Goal: Find specific page/section: Find specific page/section

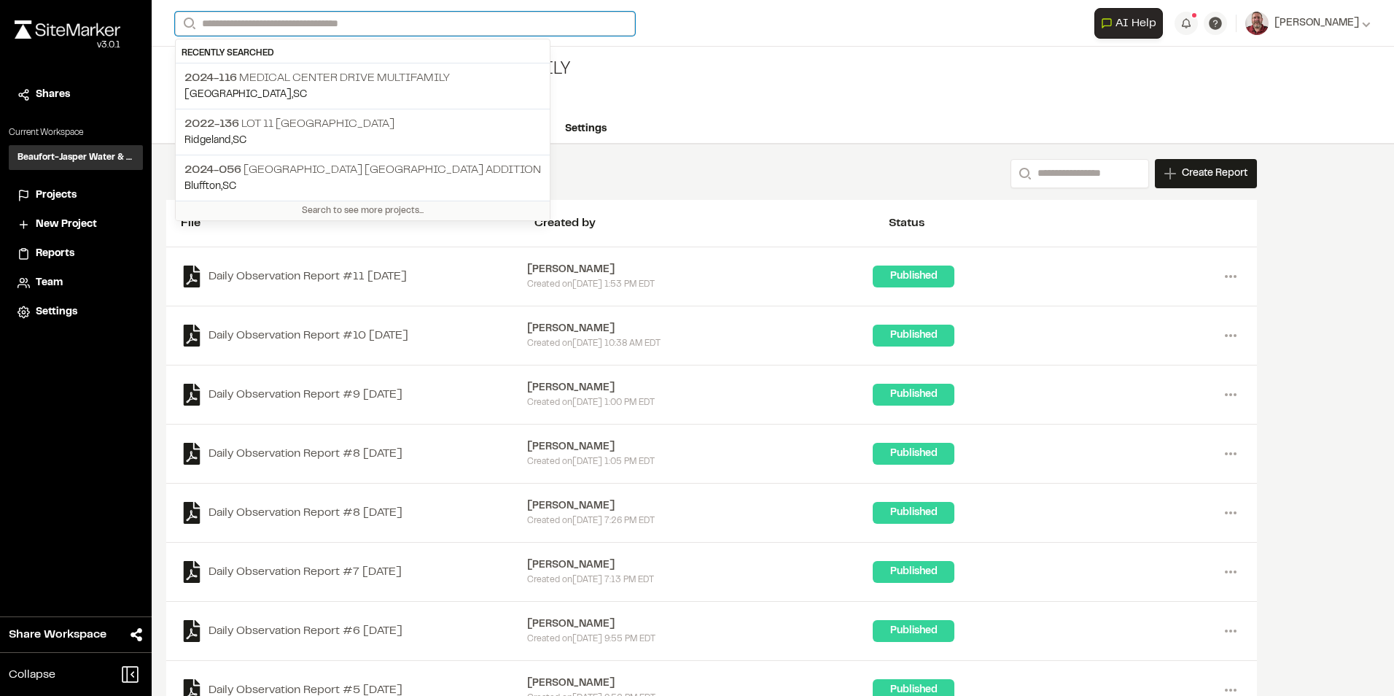
click at [367, 28] on input "Search" at bounding box center [405, 24] width 460 height 24
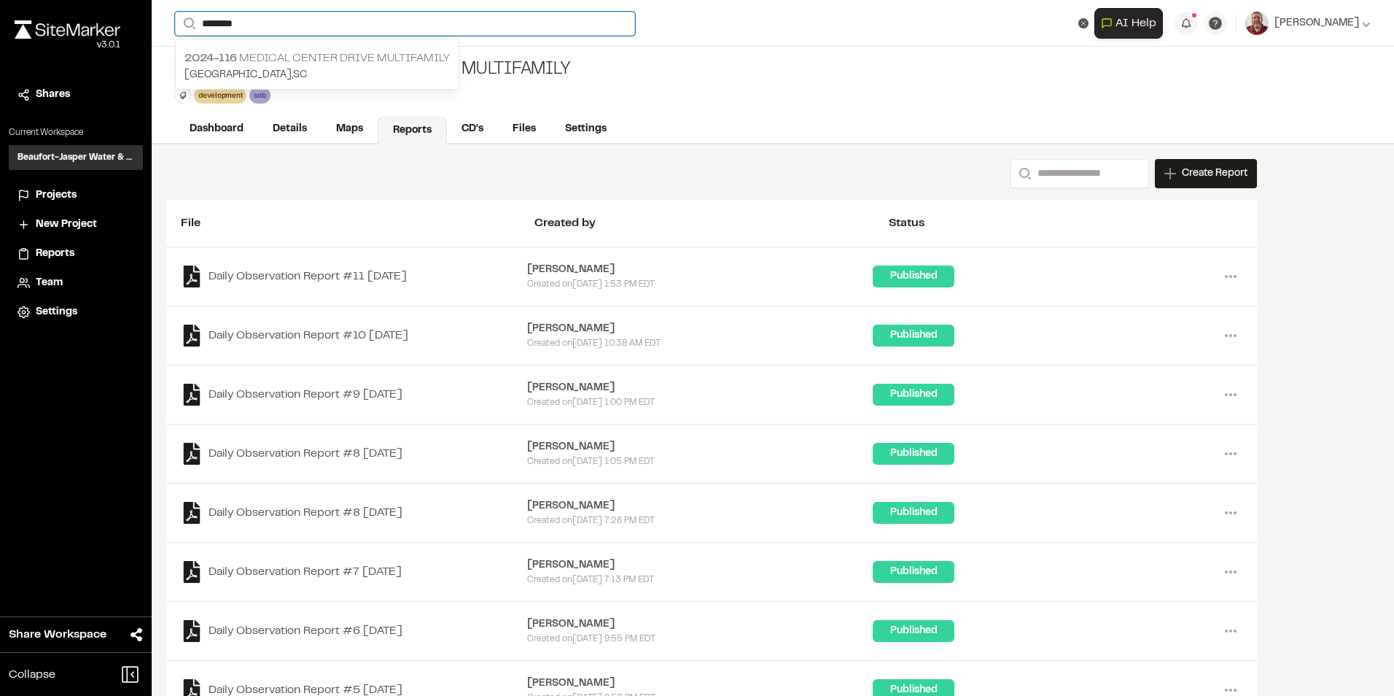
type input "********"
click at [241, 55] on p "2024-[STREET_ADDRESS] Multifamily" at bounding box center [316, 59] width 265 height 18
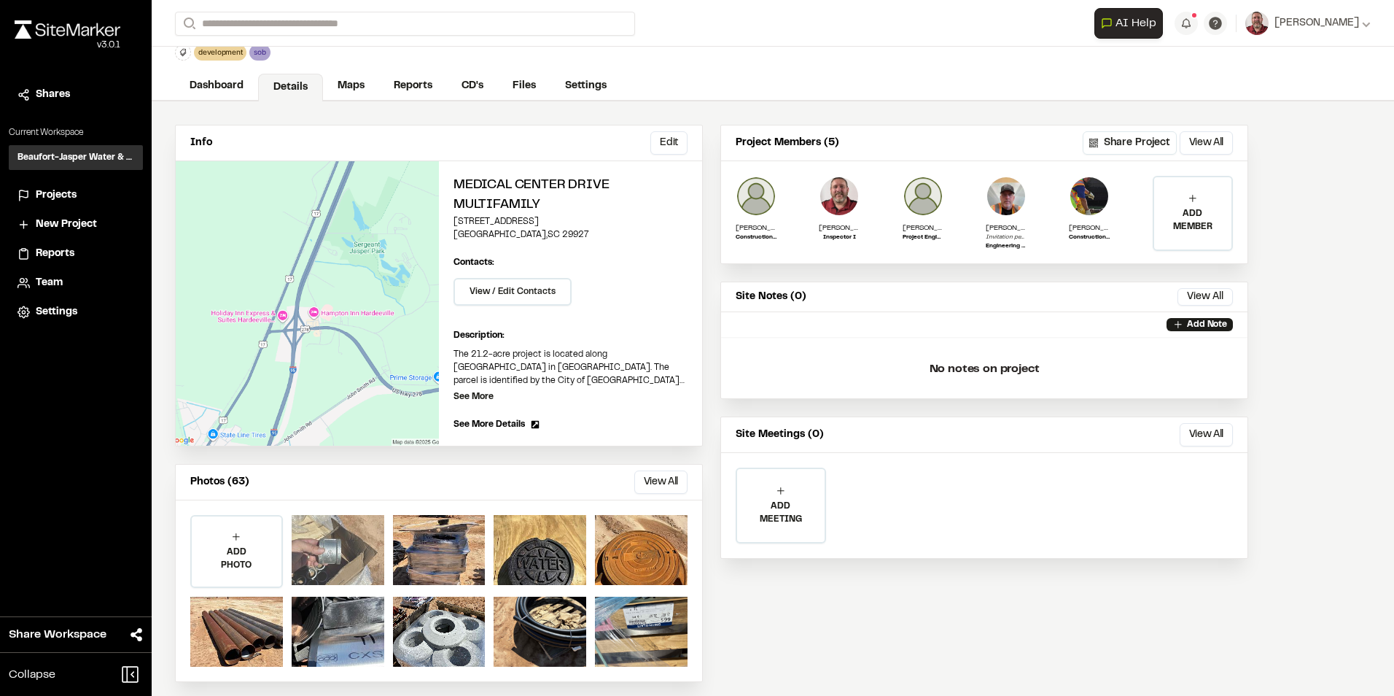
scroll to position [53, 0]
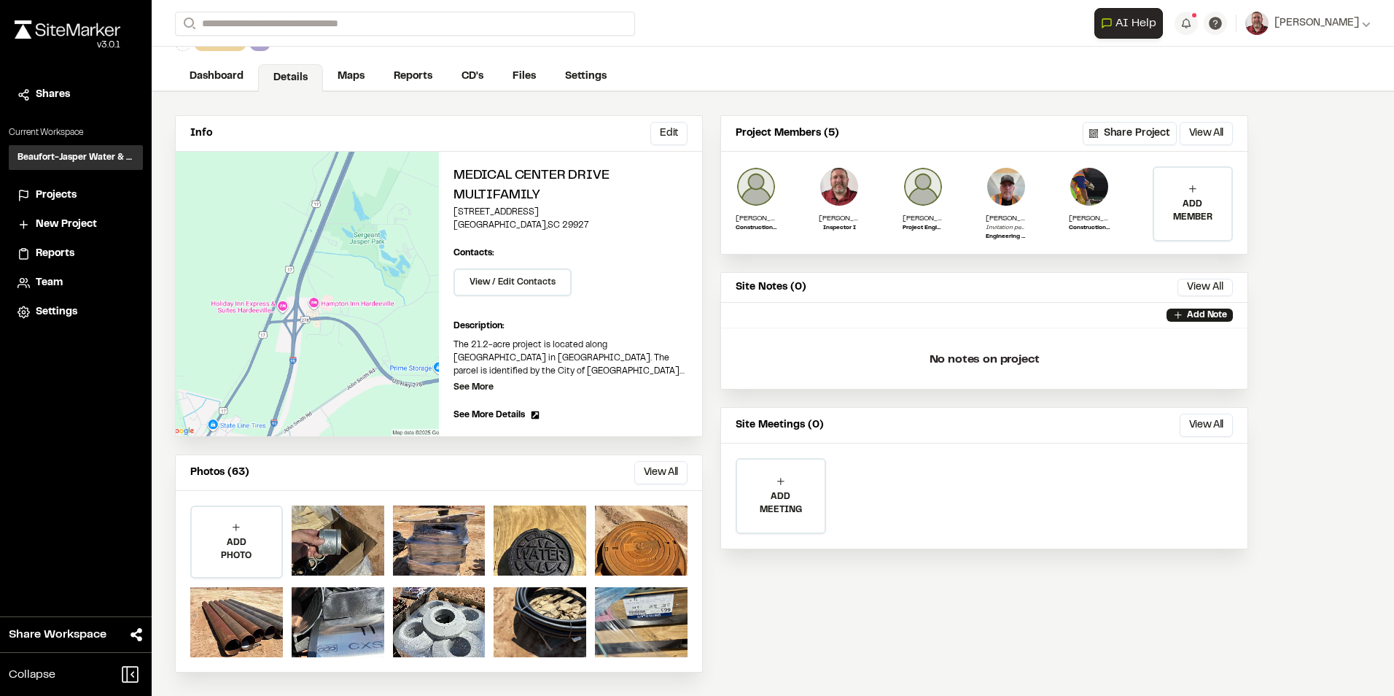
click at [390, 77] on link "Reports" at bounding box center [413, 77] width 68 height 28
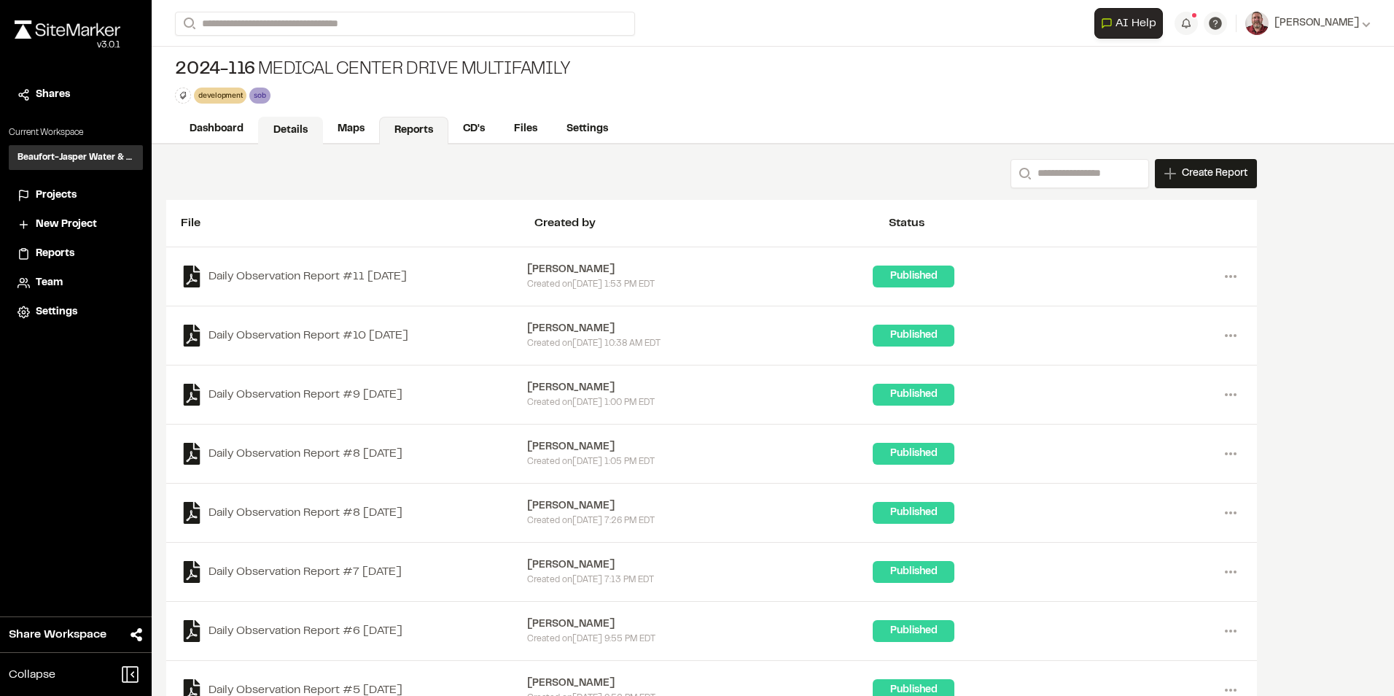
click at [294, 133] on link "Details" at bounding box center [290, 131] width 65 height 28
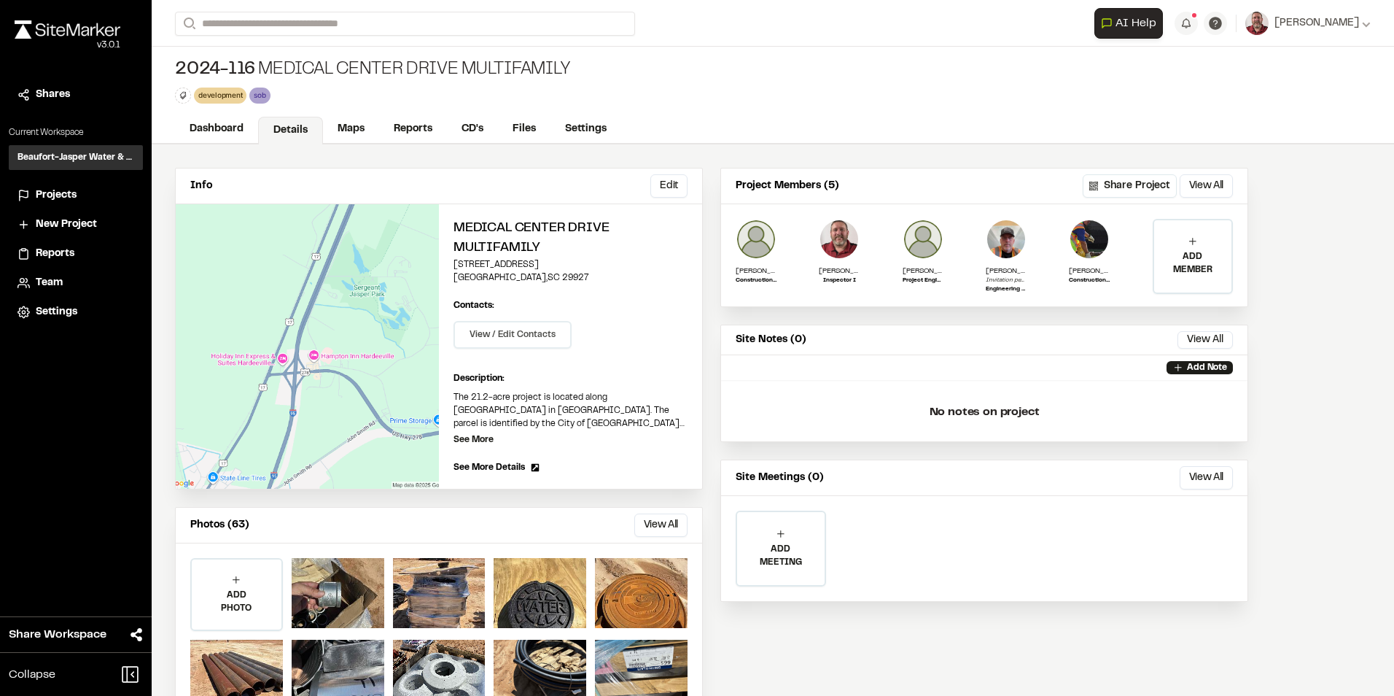
scroll to position [53, 0]
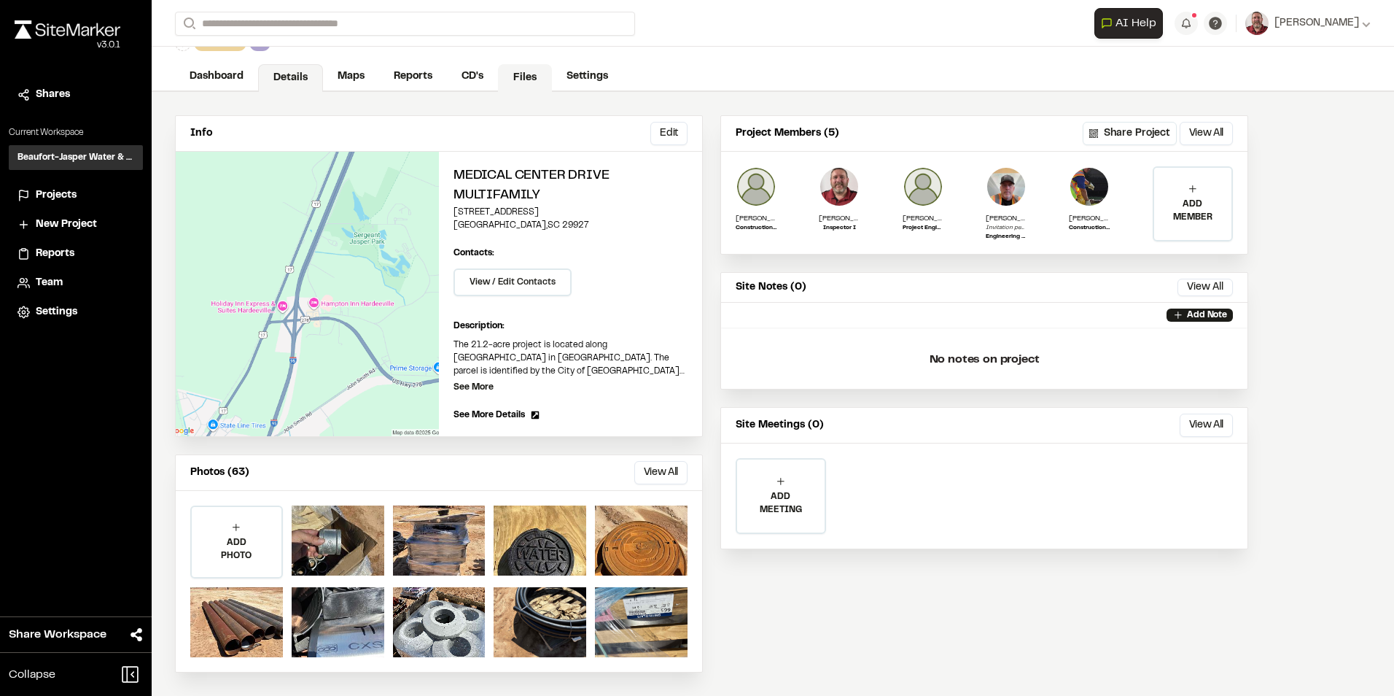
click at [520, 65] on link "Files" at bounding box center [525, 78] width 54 height 28
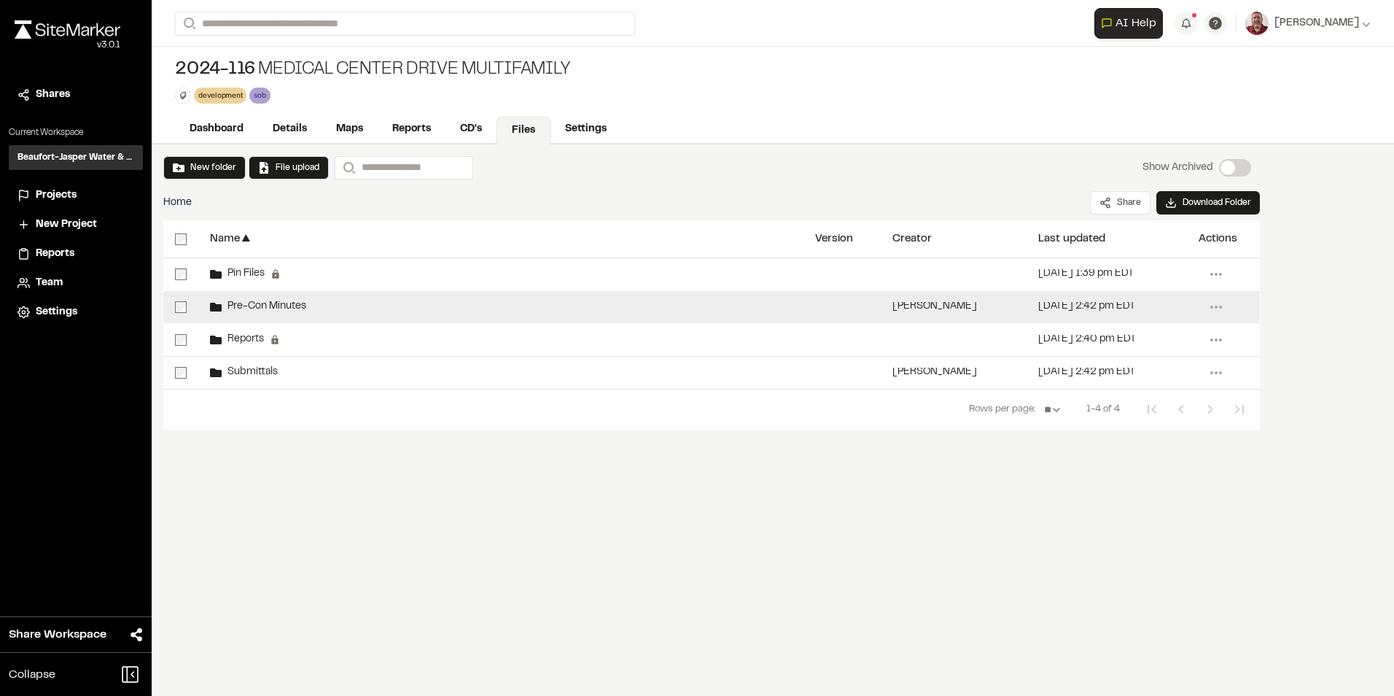
click at [233, 305] on span "Pre-Con Minutes" at bounding box center [264, 306] width 85 height 9
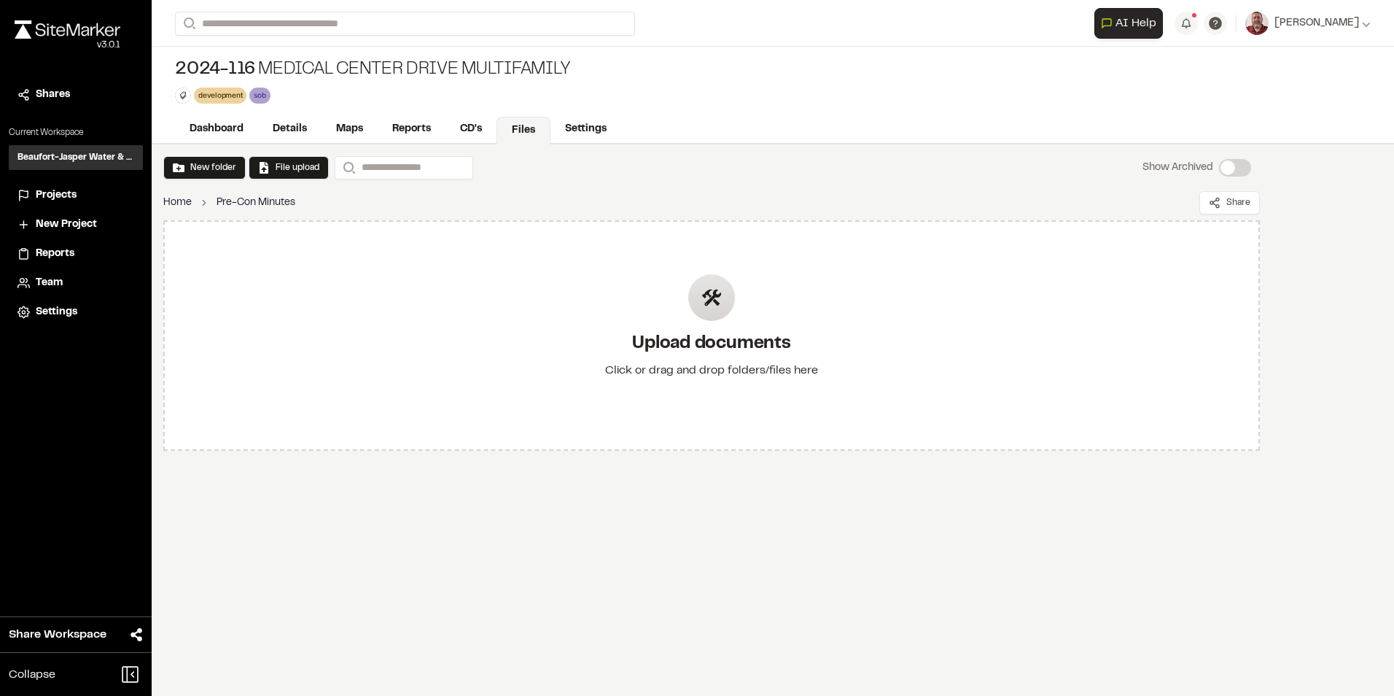
click at [189, 197] on link "Home" at bounding box center [177, 203] width 28 height 16
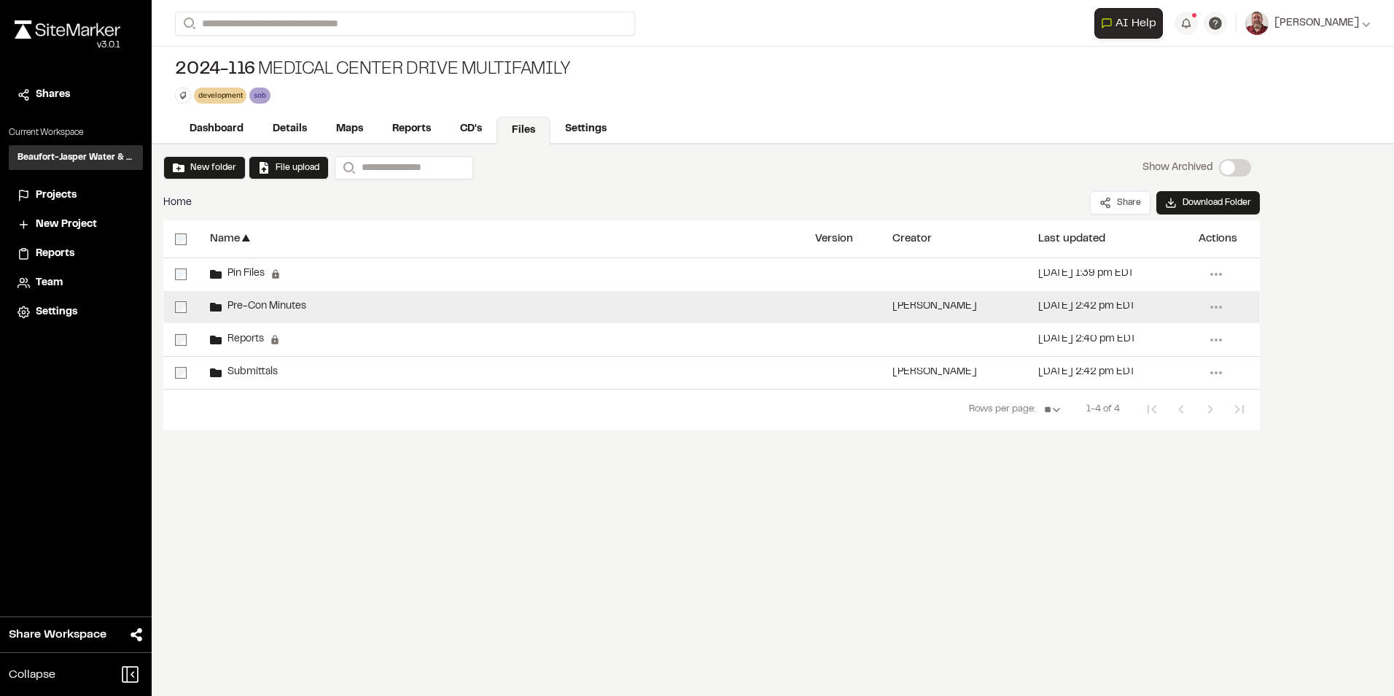
click at [295, 310] on span "Pre-Con Minutes" at bounding box center [264, 306] width 85 height 9
click at [333, 308] on div "Pre-Con Minutes" at bounding box center [500, 307] width 605 height 32
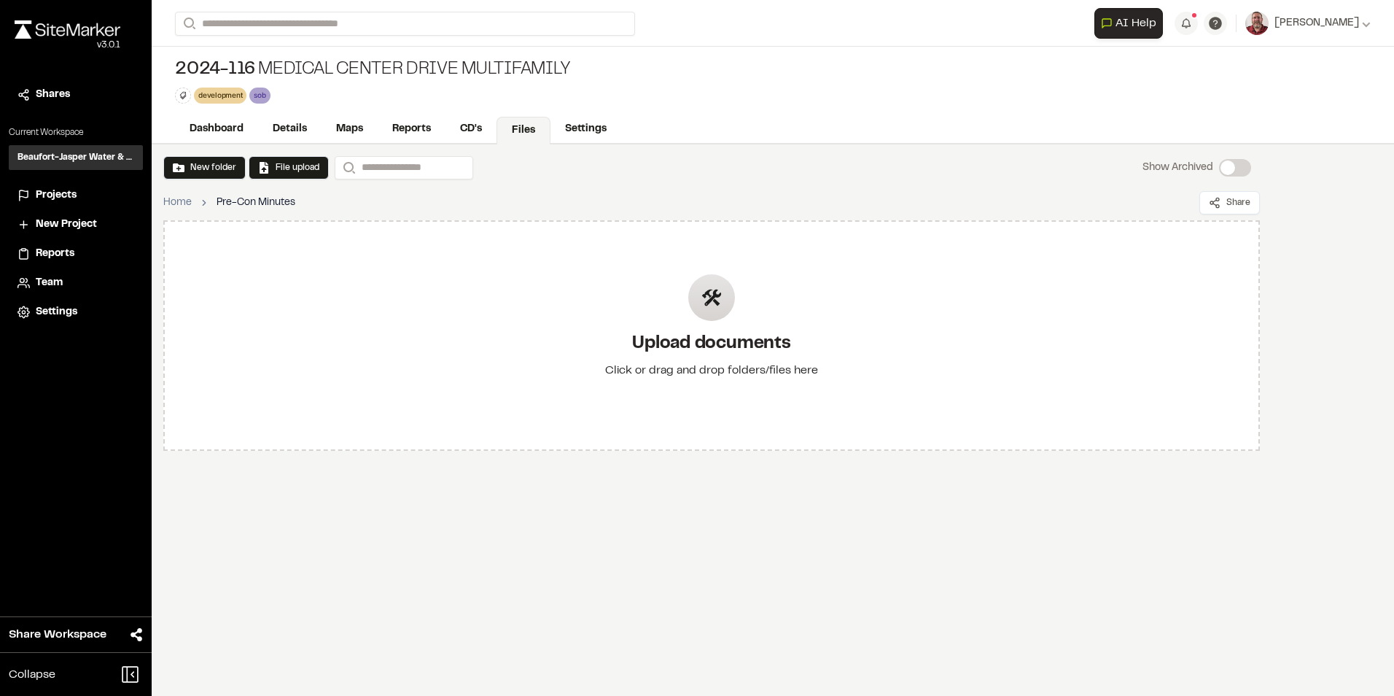
click at [333, 308] on div "Upload documents Click or drag and drop folders/files here" at bounding box center [711, 335] width 1097 height 230
click at [182, 196] on link "Home" at bounding box center [177, 203] width 28 height 16
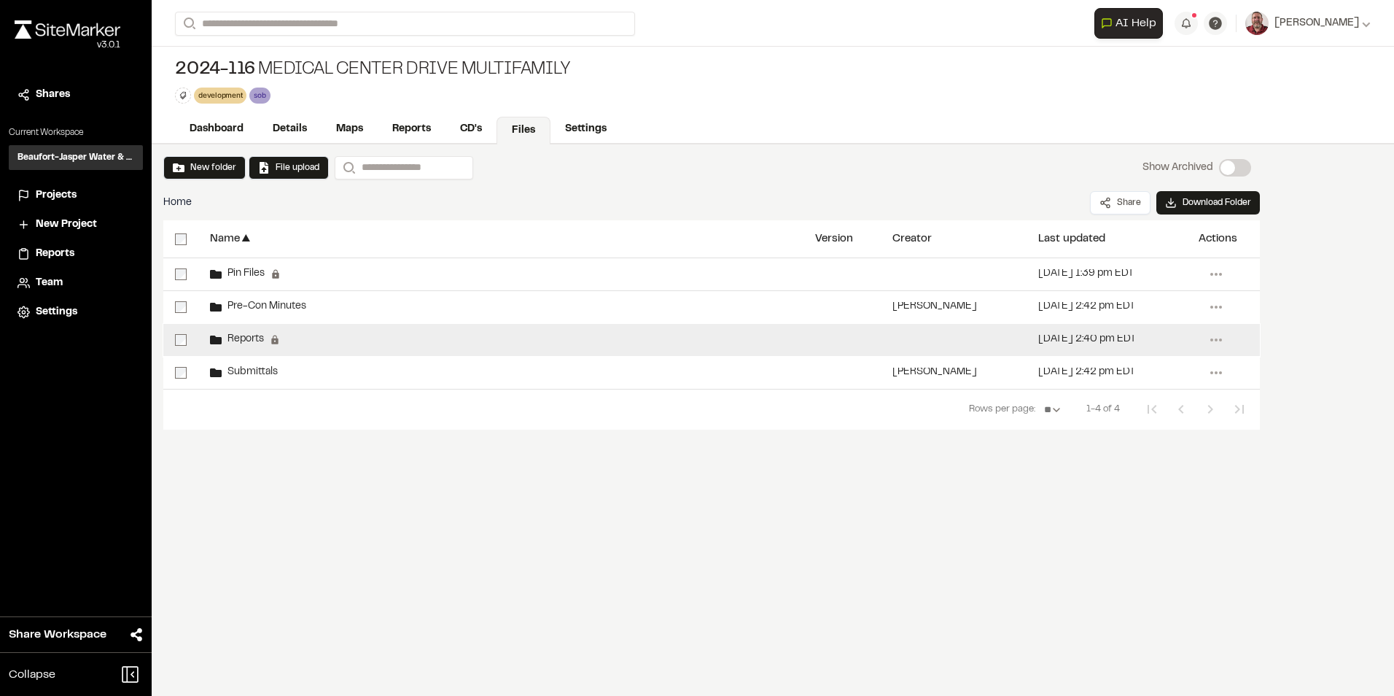
click at [235, 331] on div "Reports Permanent folders aren't editable. All reports will be automatically ad…" at bounding box center [500, 340] width 605 height 32
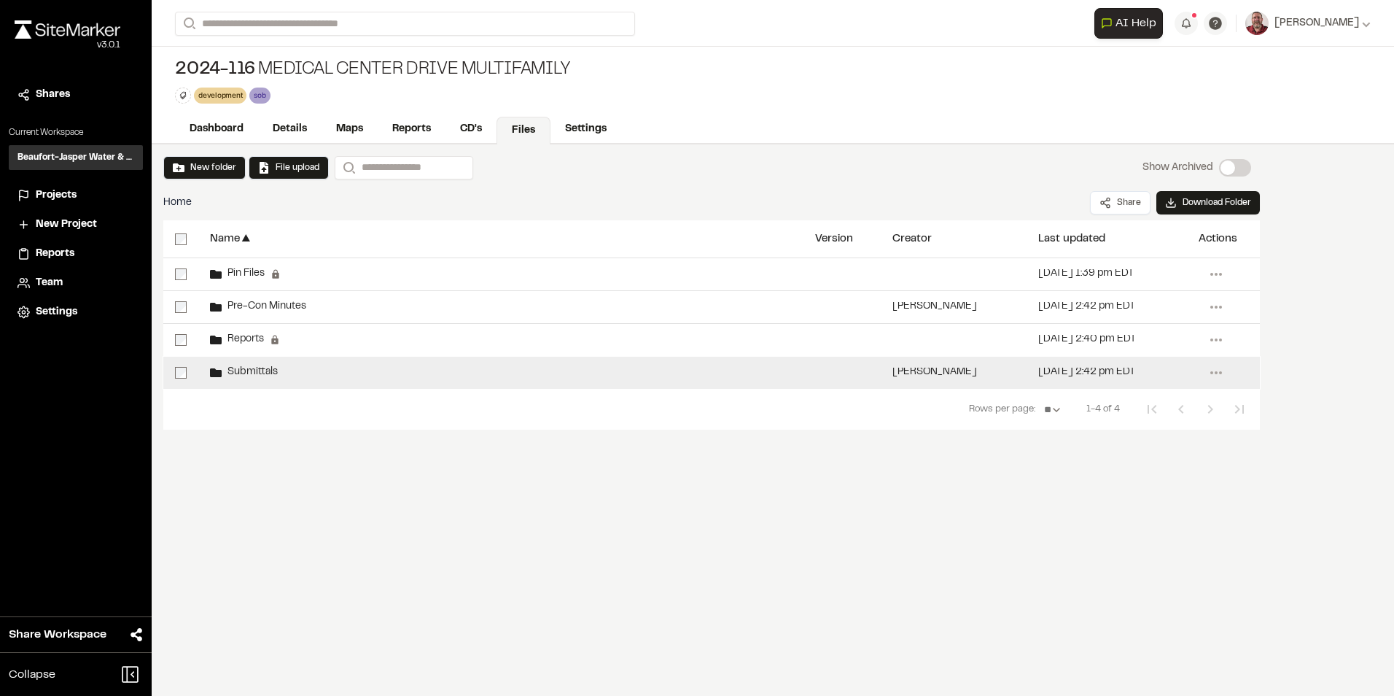
click at [250, 368] on span "Submittals" at bounding box center [250, 372] width 56 height 9
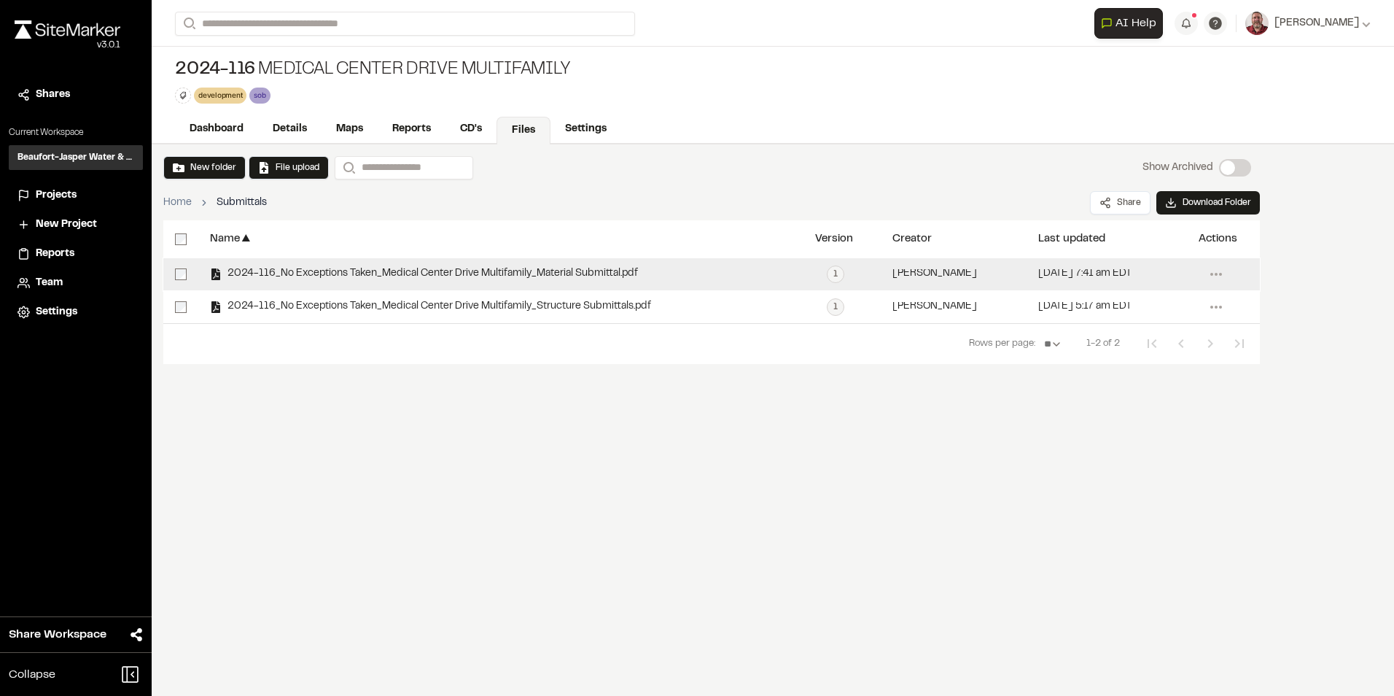
click at [300, 280] on div "2024-116_No Exceptions Taken_Medical Center Drive Multifamily_Material Submitta…" at bounding box center [500, 274] width 605 height 32
